Goal: Use online tool/utility: Utilize a website feature to perform a specific function

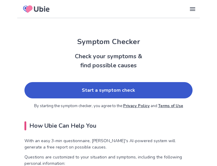
click at [134, 95] on link "Start a symptom check" at bounding box center [108, 90] width 168 height 16
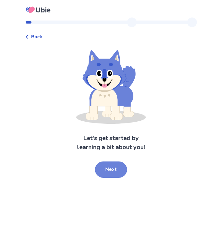
click at [101, 166] on button "Next" at bounding box center [111, 170] width 32 height 16
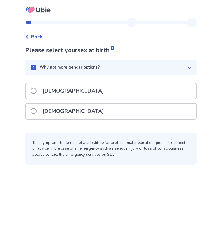
click at [55, 104] on p "[DEMOGRAPHIC_DATA]" at bounding box center [73, 111] width 68 height 15
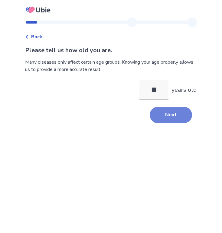
type input "**"
click at [173, 114] on button "Next" at bounding box center [171, 115] width 42 height 16
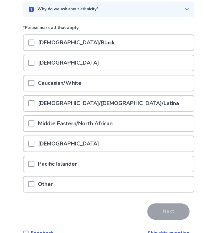
scroll to position [58, 0]
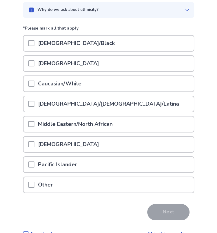
click at [34, 84] on span at bounding box center [31, 84] width 6 height 6
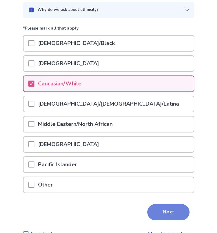
click at [167, 166] on button "Next" at bounding box center [168, 212] width 42 height 16
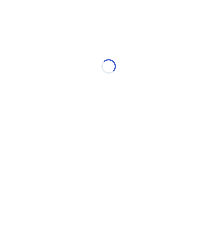
scroll to position [0, 0]
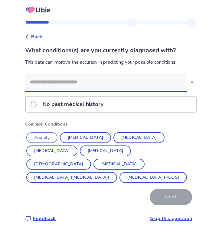
click at [48, 136] on button "Anxiety" at bounding box center [41, 137] width 31 height 11
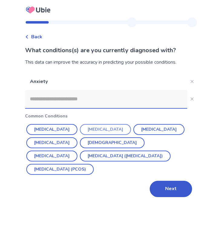
click at [84, 131] on button "Depression" at bounding box center [105, 129] width 51 height 11
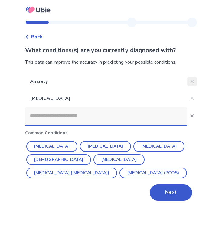
click at [187, 82] on button "Close" at bounding box center [192, 82] width 10 height 10
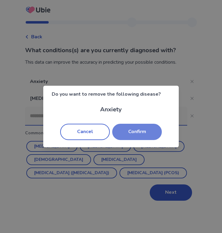
click at [142, 133] on button "Confirm" at bounding box center [137, 132] width 50 height 16
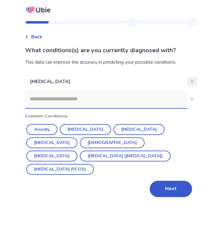
click at [187, 83] on button "Close" at bounding box center [192, 82] width 10 height 10
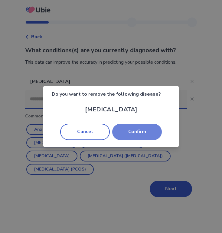
click at [150, 136] on button "Confirm" at bounding box center [137, 132] width 50 height 16
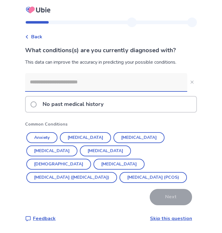
click at [36, 104] on span at bounding box center [34, 105] width 6 height 6
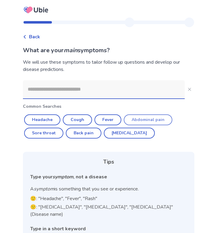
click at [141, 122] on button "Abdominal pain" at bounding box center [148, 120] width 49 height 11
type input "**********"
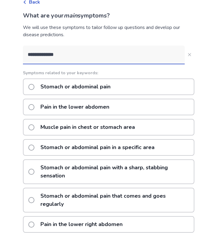
scroll to position [12, 0]
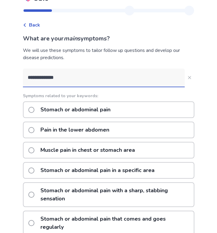
click at [34, 110] on span at bounding box center [31, 110] width 6 height 6
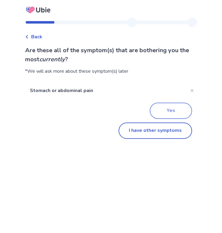
click at [172, 109] on button "Yes" at bounding box center [171, 111] width 42 height 16
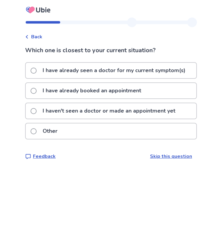
click at [37, 133] on span at bounding box center [34, 131] width 6 height 6
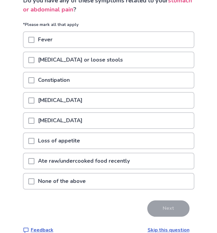
scroll to position [50, 0]
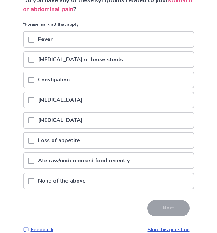
click at [34, 120] on span at bounding box center [31, 121] width 6 height 6
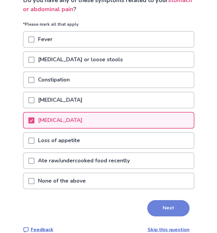
click at [156, 166] on button "Next" at bounding box center [168, 208] width 42 height 16
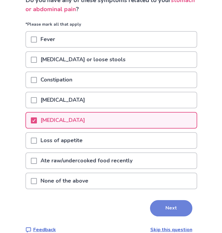
scroll to position [0, 0]
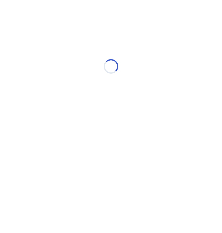
select select "*"
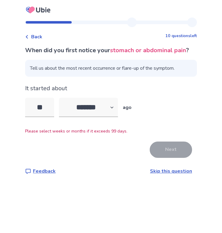
type input "*"
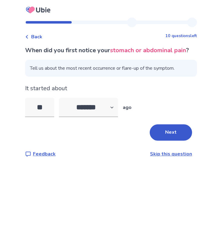
type input "*"
